Goal: Information Seeking & Learning: Learn about a topic

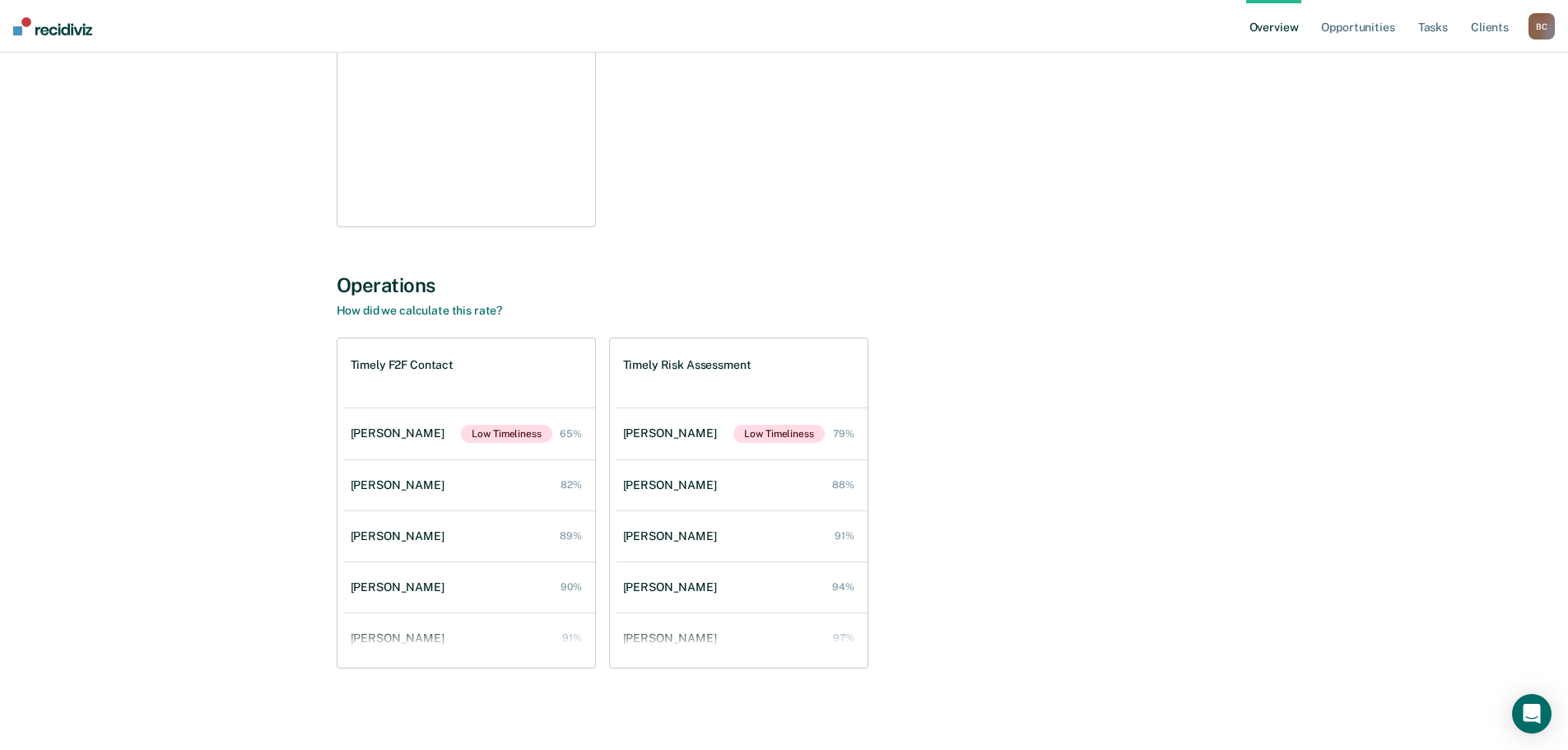
scroll to position [1599, 0]
